Goal: Information Seeking & Learning: Learn about a topic

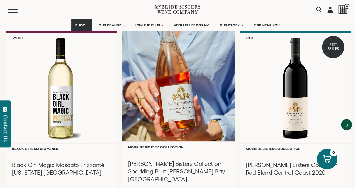
scroll to position [1287, 0]
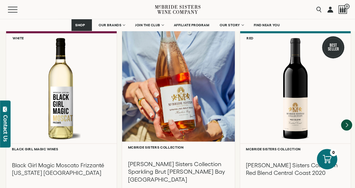
click at [177, 98] on div at bounding box center [178, 85] width 113 height 112
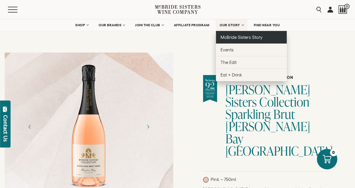
click at [243, 37] on span "McBride Sisters Story" at bounding box center [242, 37] width 42 height 5
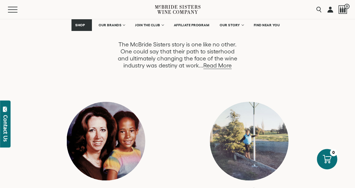
scroll to position [333, 0]
click at [223, 65] on link "Read More" at bounding box center [217, 65] width 28 height 7
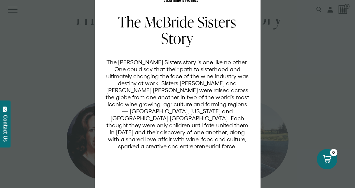
scroll to position [27, 0]
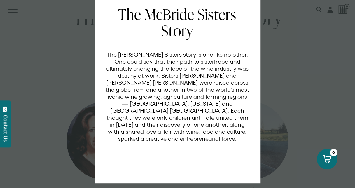
click at [331, 77] on div "EVERYTHING IS POSSIBLE The McBride Sisters Story The McBride Sisters story is o…" at bounding box center [177, 94] width 355 height 188
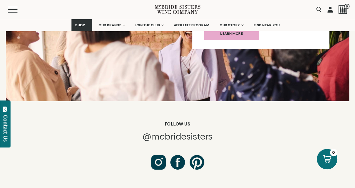
scroll to position [3021, 0]
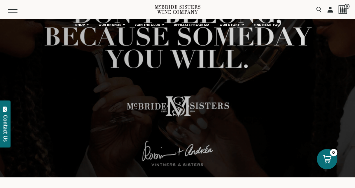
scroll to position [0, 0]
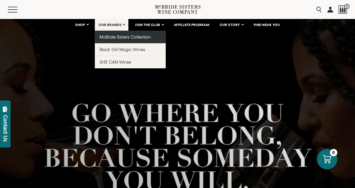
click at [118, 36] on span "McBride Sisters Collection" at bounding box center [124, 36] width 51 height 5
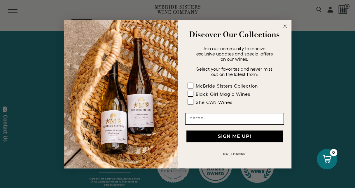
scroll to position [230, 0]
click at [284, 27] on circle "Close dialog" at bounding box center [285, 26] width 7 height 7
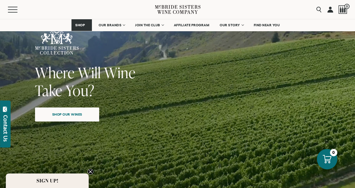
scroll to position [48, 0]
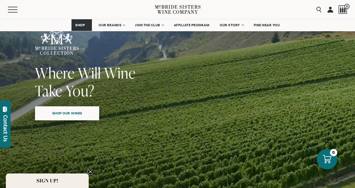
click at [80, 114] on span "Shop our wines" at bounding box center [67, 112] width 50 height 11
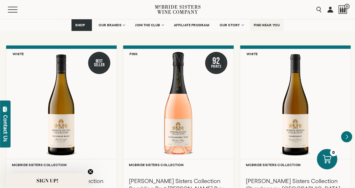
scroll to position [483, 0]
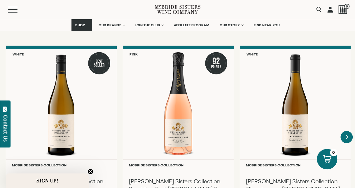
click at [349, 131] on icon "Next" at bounding box center [346, 137] width 12 height 12
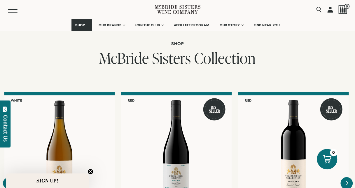
scroll to position [429, 0]
